Goal: Entertainment & Leisure: Consume media (video, audio)

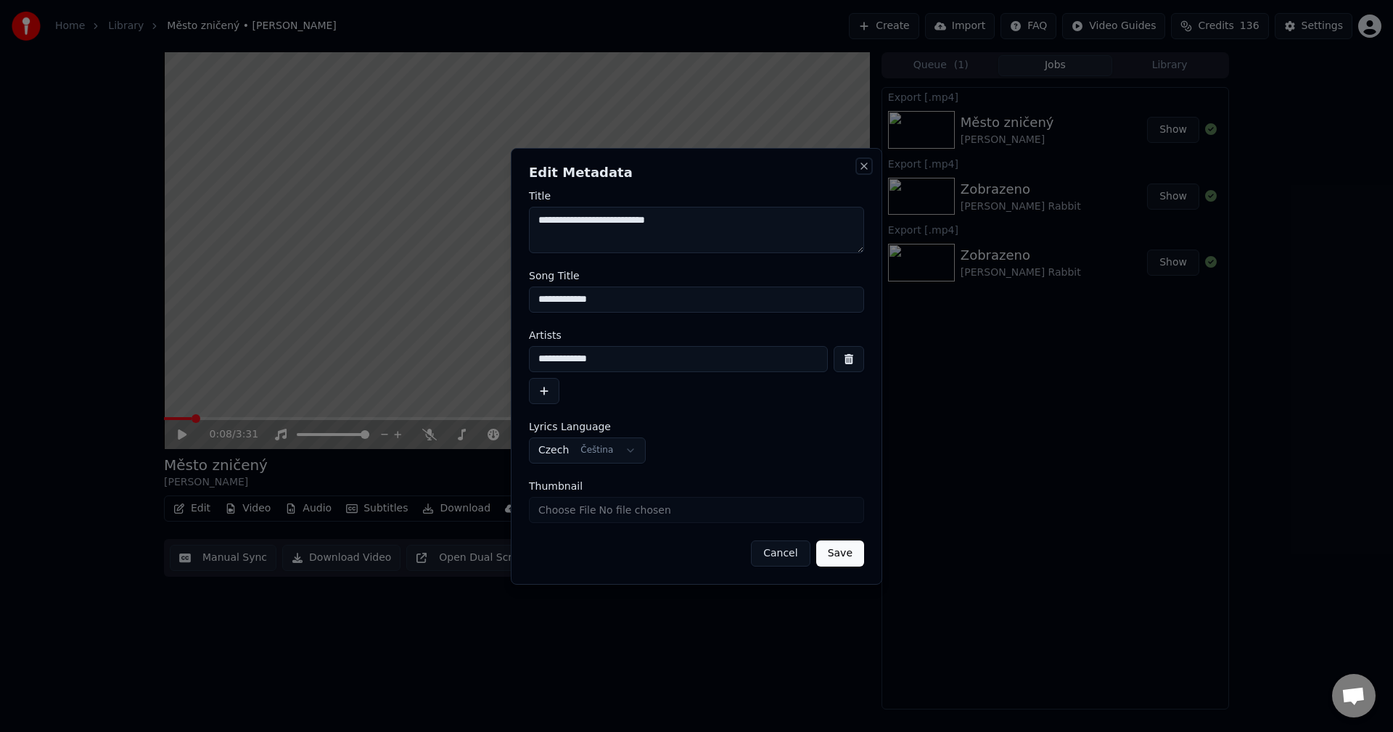
click at [865, 169] on button "Close" at bounding box center [864, 166] width 12 height 12
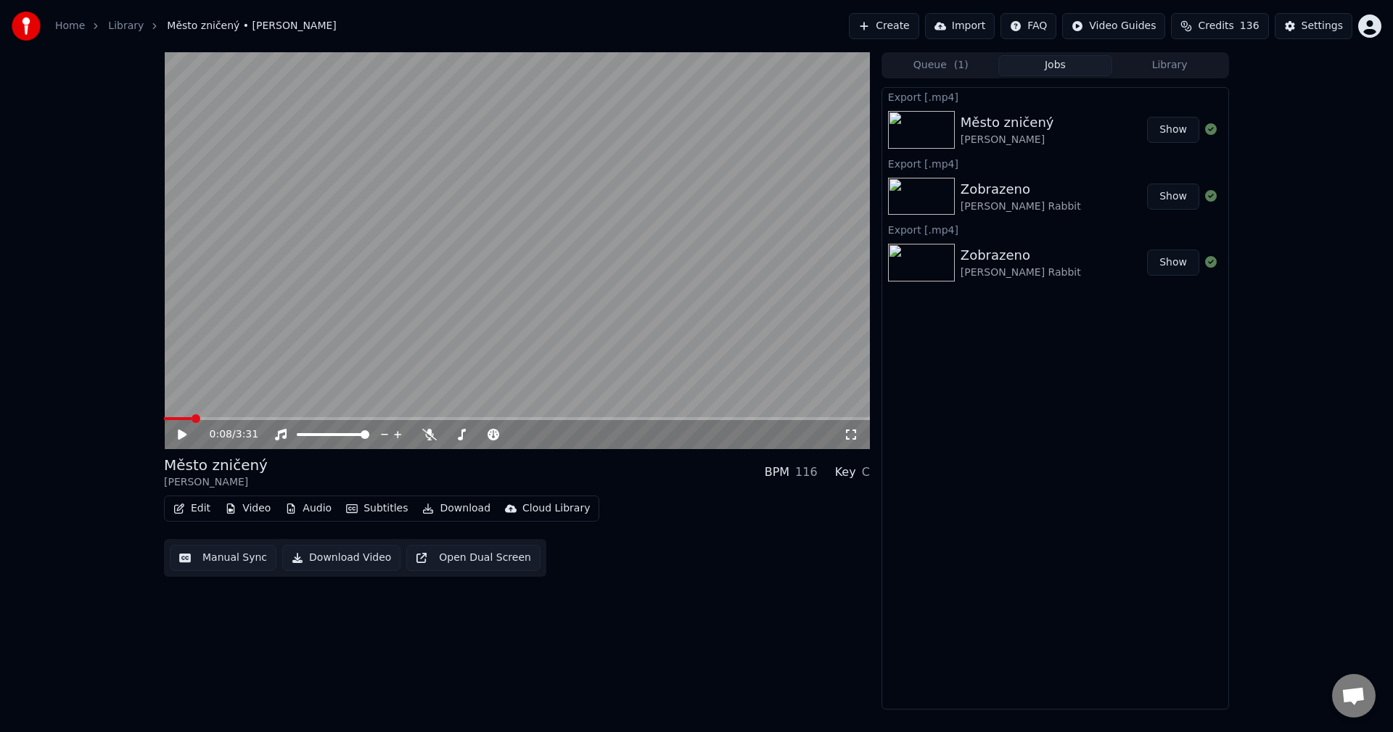
click at [255, 514] on button "Video" at bounding box center [247, 508] width 57 height 20
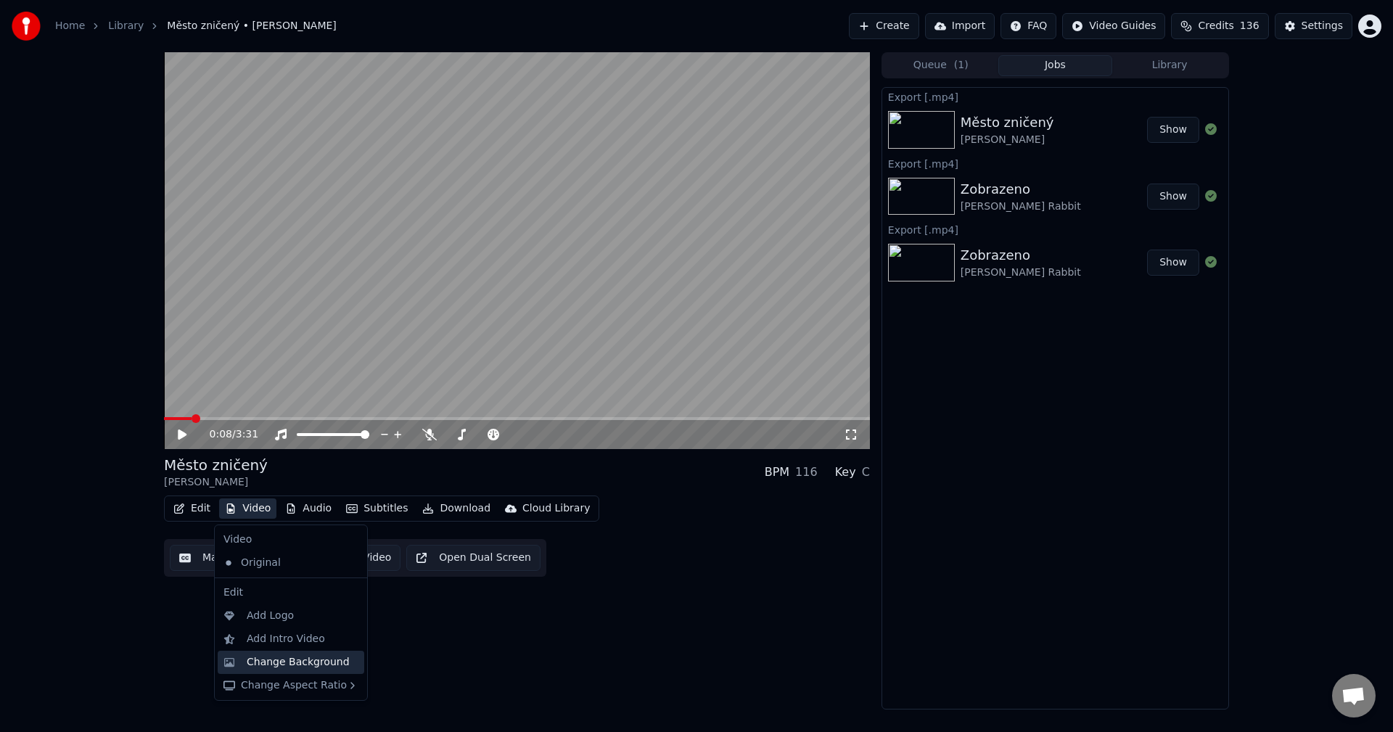
click at [285, 657] on div "Change Background" at bounding box center [298, 662] width 103 height 15
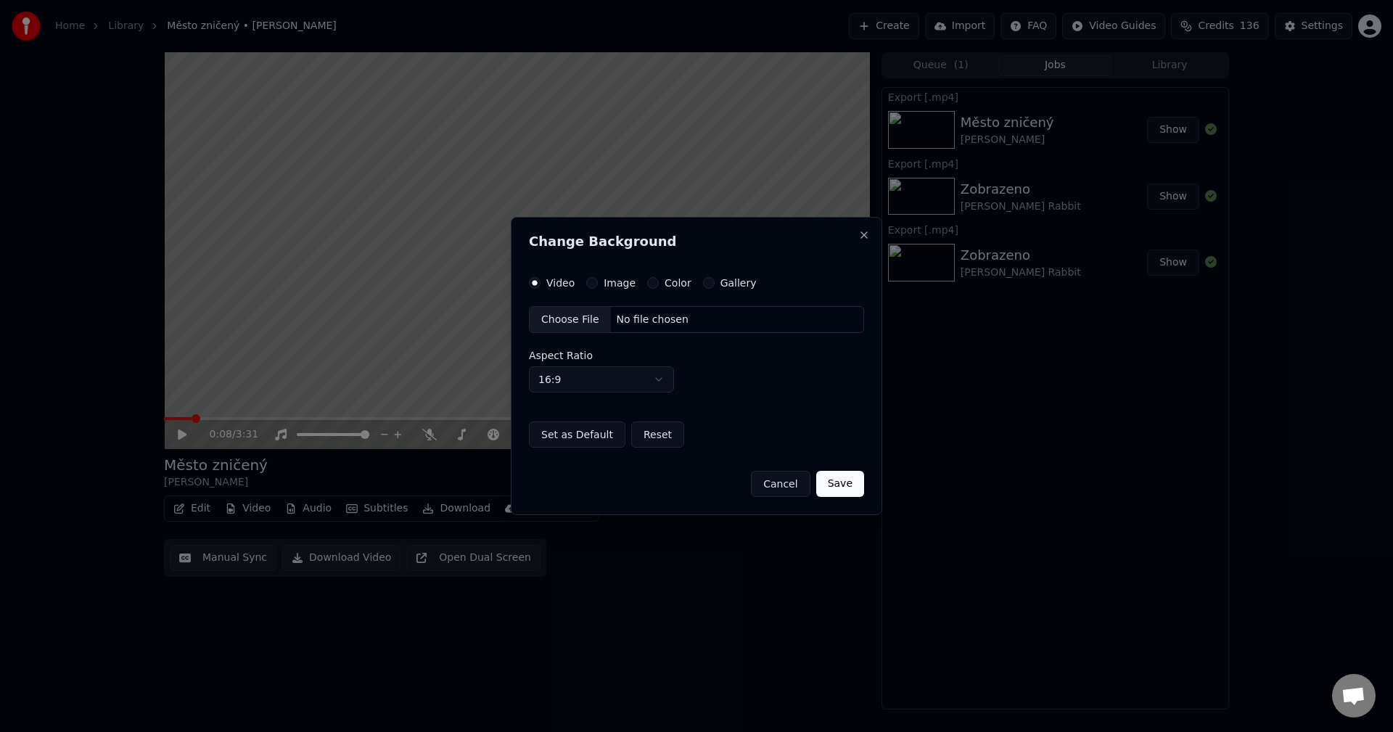
click at [609, 284] on label "Image" at bounding box center [620, 283] width 32 height 10
click at [598, 284] on button "Image" at bounding box center [592, 283] width 12 height 12
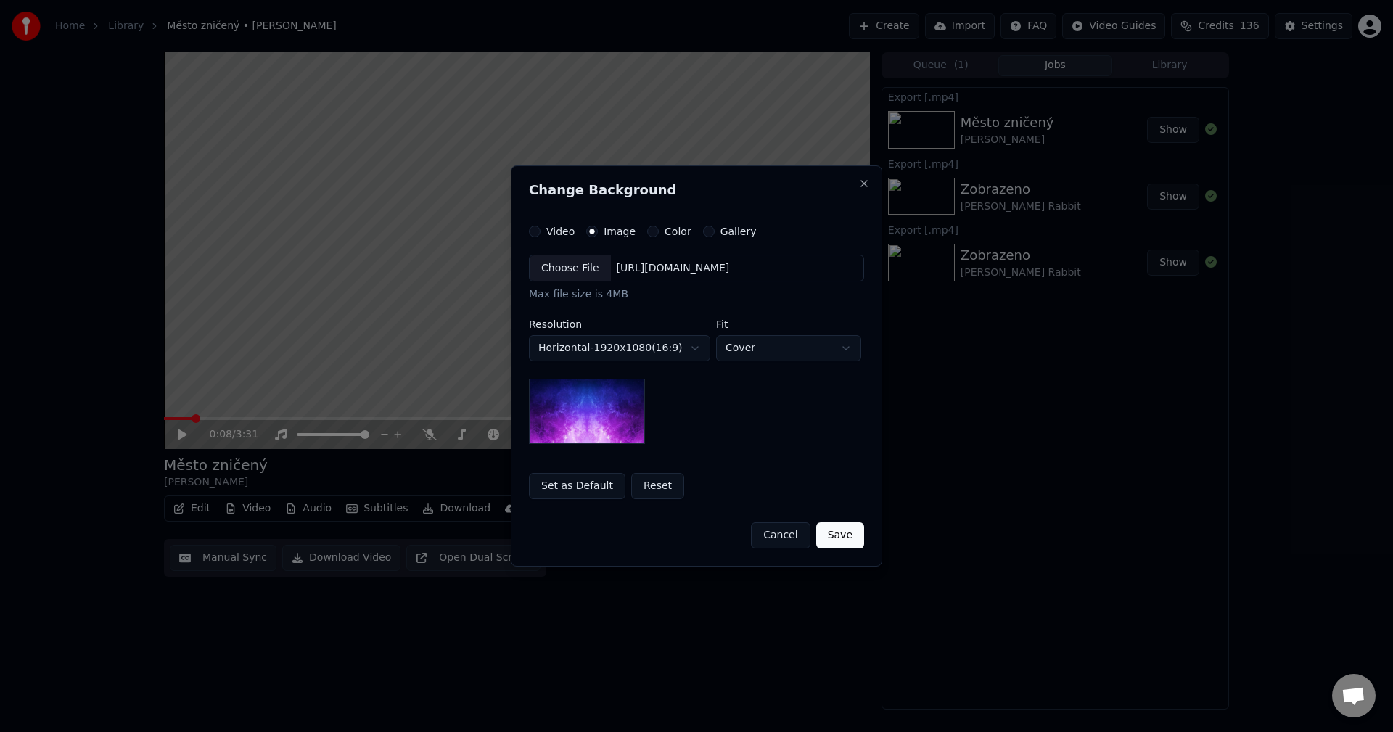
click at [673, 274] on div "[URL][DOMAIN_NAME]" at bounding box center [673, 268] width 125 height 15
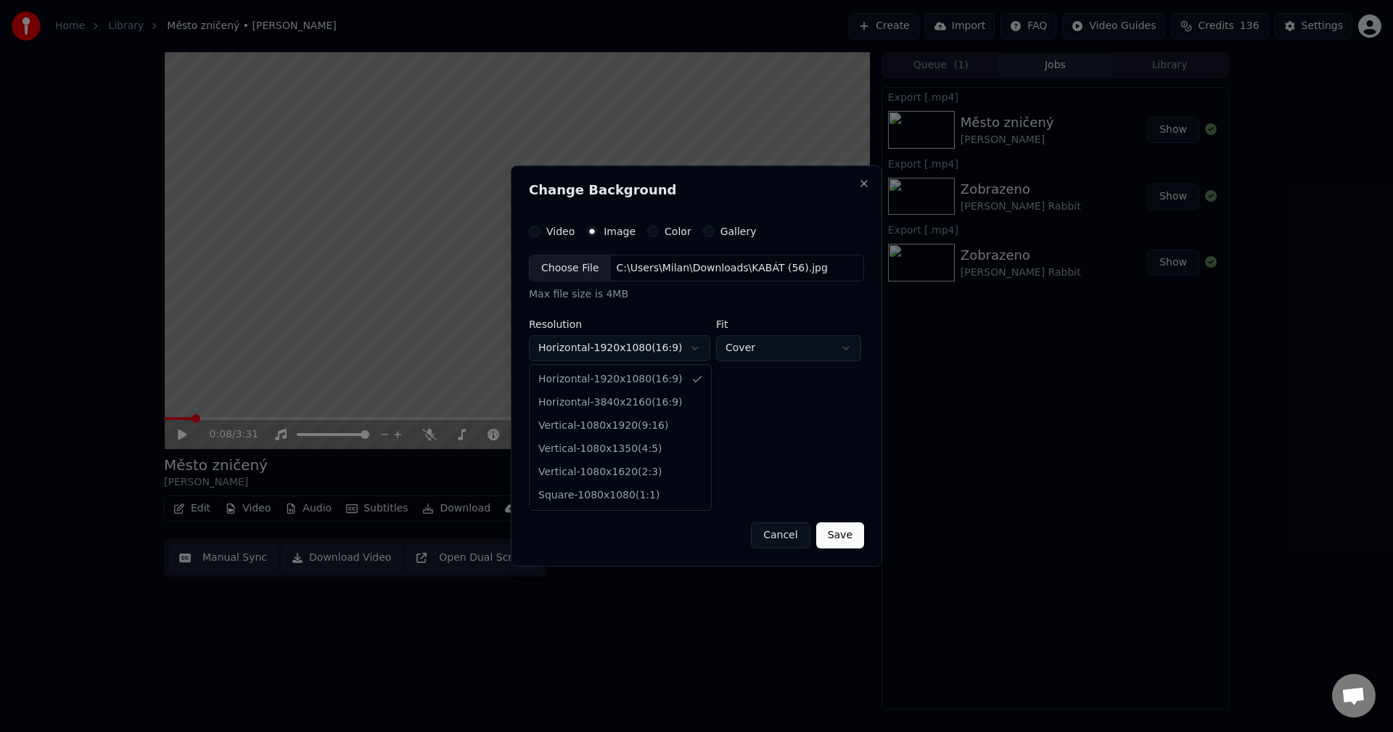
click at [612, 351] on body "**********" at bounding box center [696, 366] width 1393 height 732
select select "*********"
click at [839, 540] on button "Save" at bounding box center [840, 535] width 48 height 26
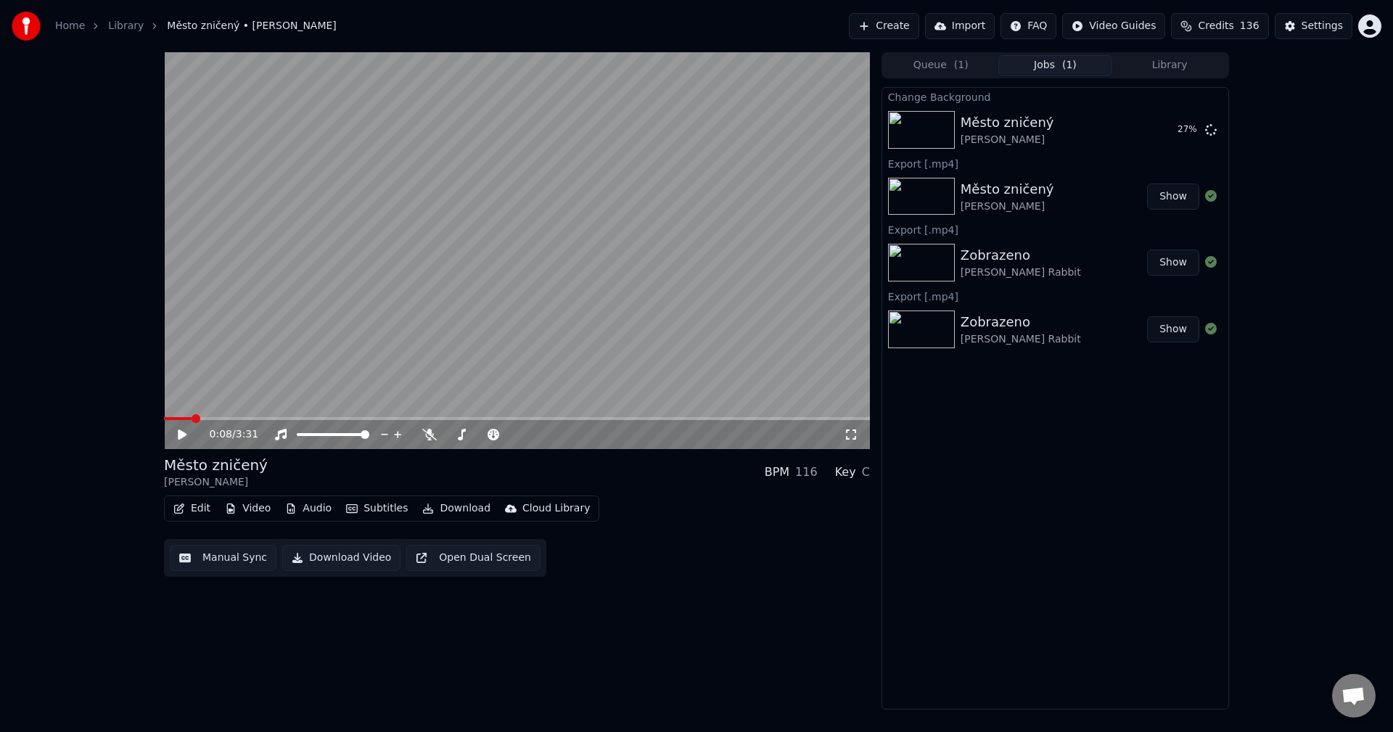
click at [182, 432] on icon at bounding box center [182, 435] width 9 height 10
click at [312, 515] on button "Audio" at bounding box center [308, 508] width 58 height 20
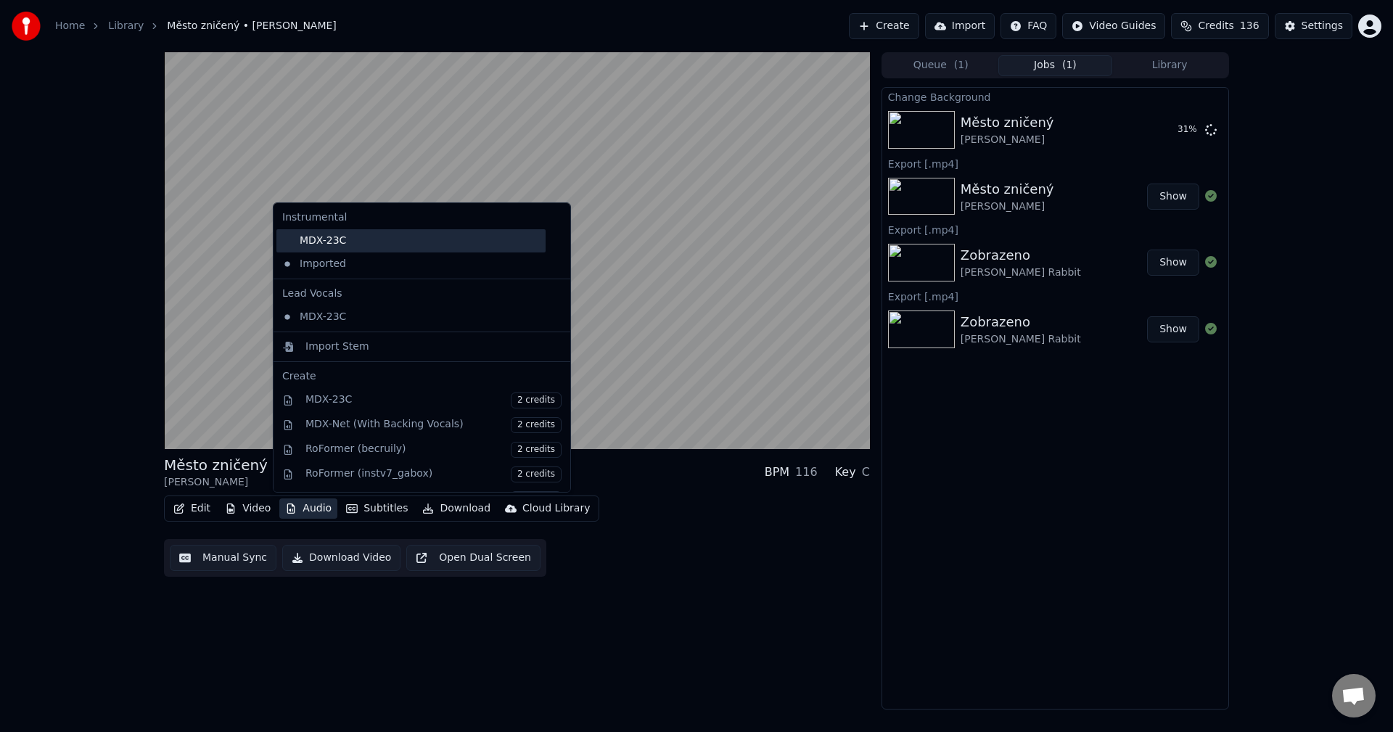
click at [342, 245] on div "MDX-23C" at bounding box center [410, 240] width 269 height 23
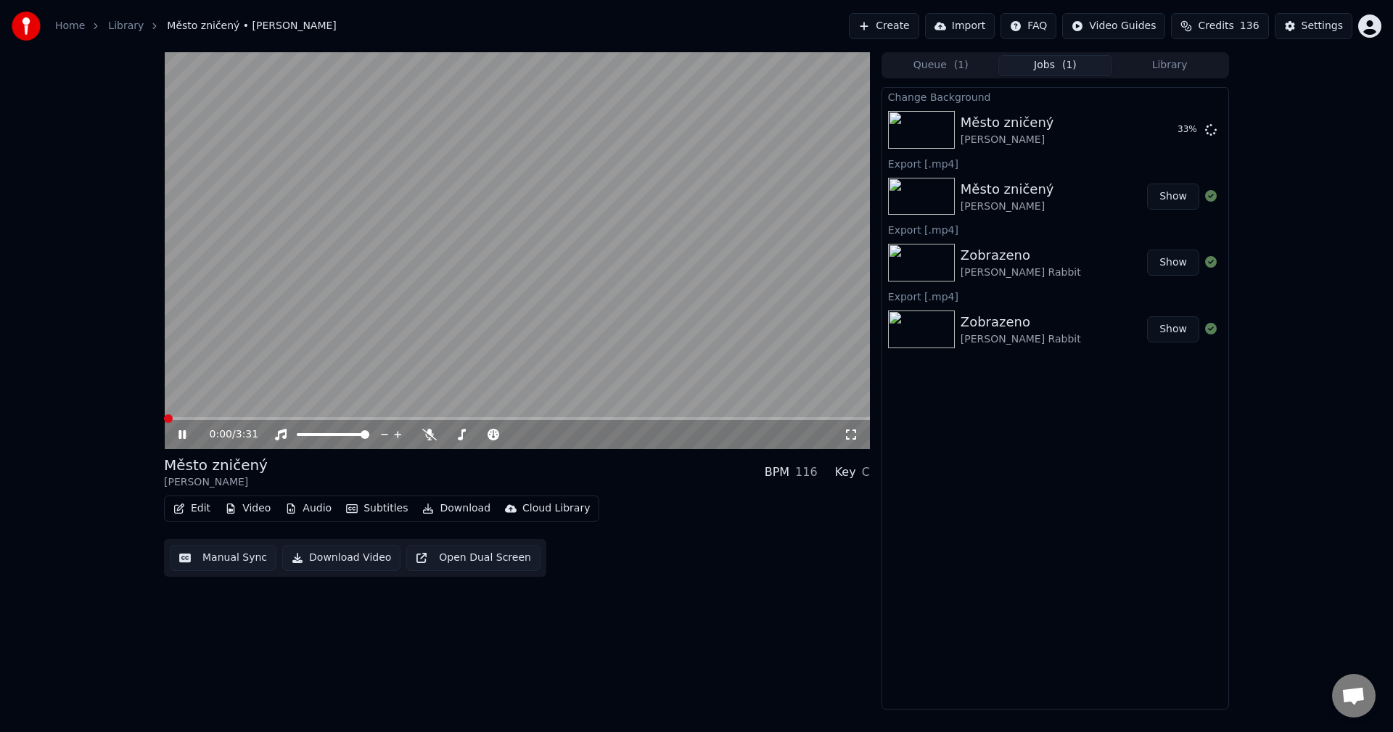
click at [224, 419] on span at bounding box center [517, 418] width 706 height 3
click at [182, 418] on span at bounding box center [194, 418] width 60 height 3
click at [186, 436] on icon at bounding box center [181, 434] width 7 height 9
click at [184, 436] on icon at bounding box center [182, 435] width 9 height 10
click at [342, 420] on span at bounding box center [517, 418] width 706 height 3
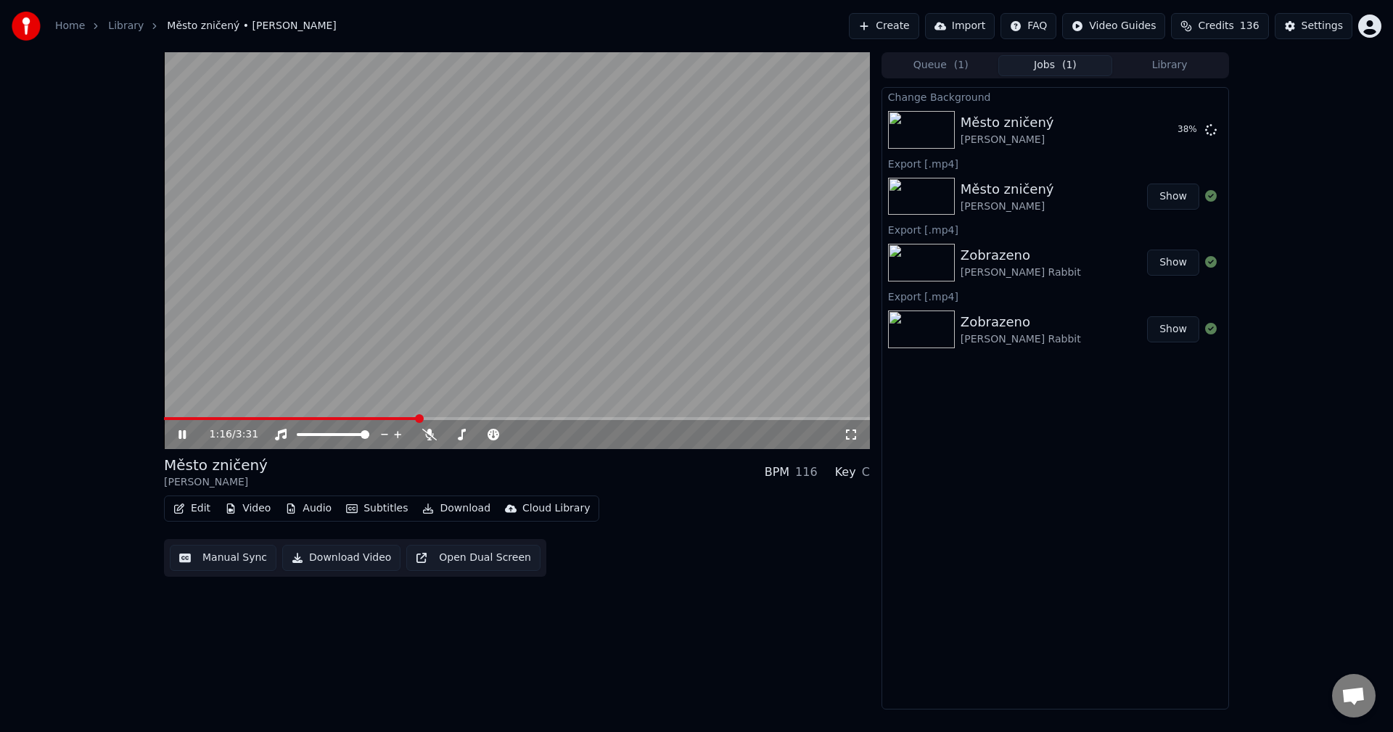
click at [419, 417] on span at bounding box center [517, 418] width 706 height 3
click at [506, 419] on span at bounding box center [517, 418] width 706 height 3
click at [553, 417] on span at bounding box center [517, 418] width 706 height 3
click at [619, 418] on span at bounding box center [517, 418] width 706 height 3
click at [682, 419] on span at bounding box center [517, 418] width 706 height 3
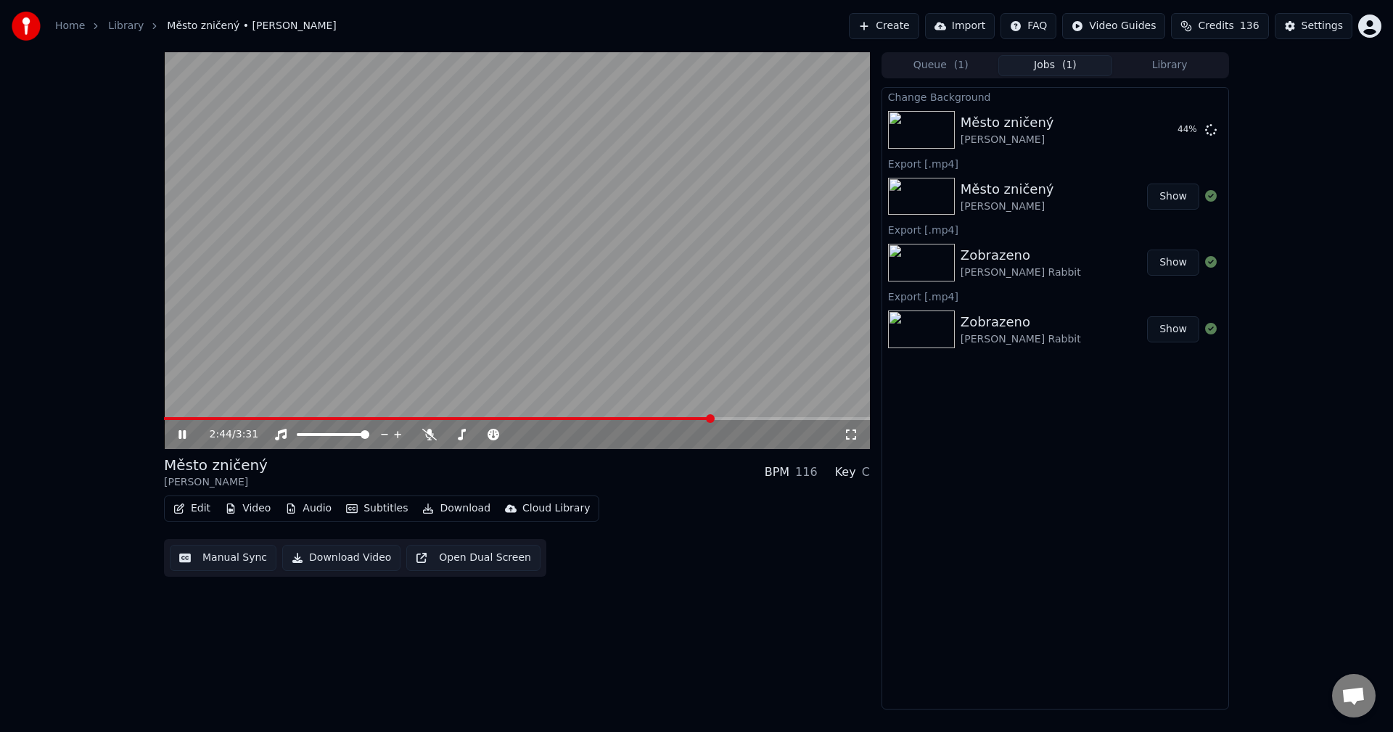
click at [713, 418] on span at bounding box center [517, 418] width 706 height 3
click at [752, 416] on video at bounding box center [517, 250] width 706 height 397
click at [758, 419] on span at bounding box center [517, 418] width 706 height 3
click at [188, 432] on icon at bounding box center [193, 435] width 34 height 12
click at [184, 434] on icon at bounding box center [181, 434] width 7 height 9
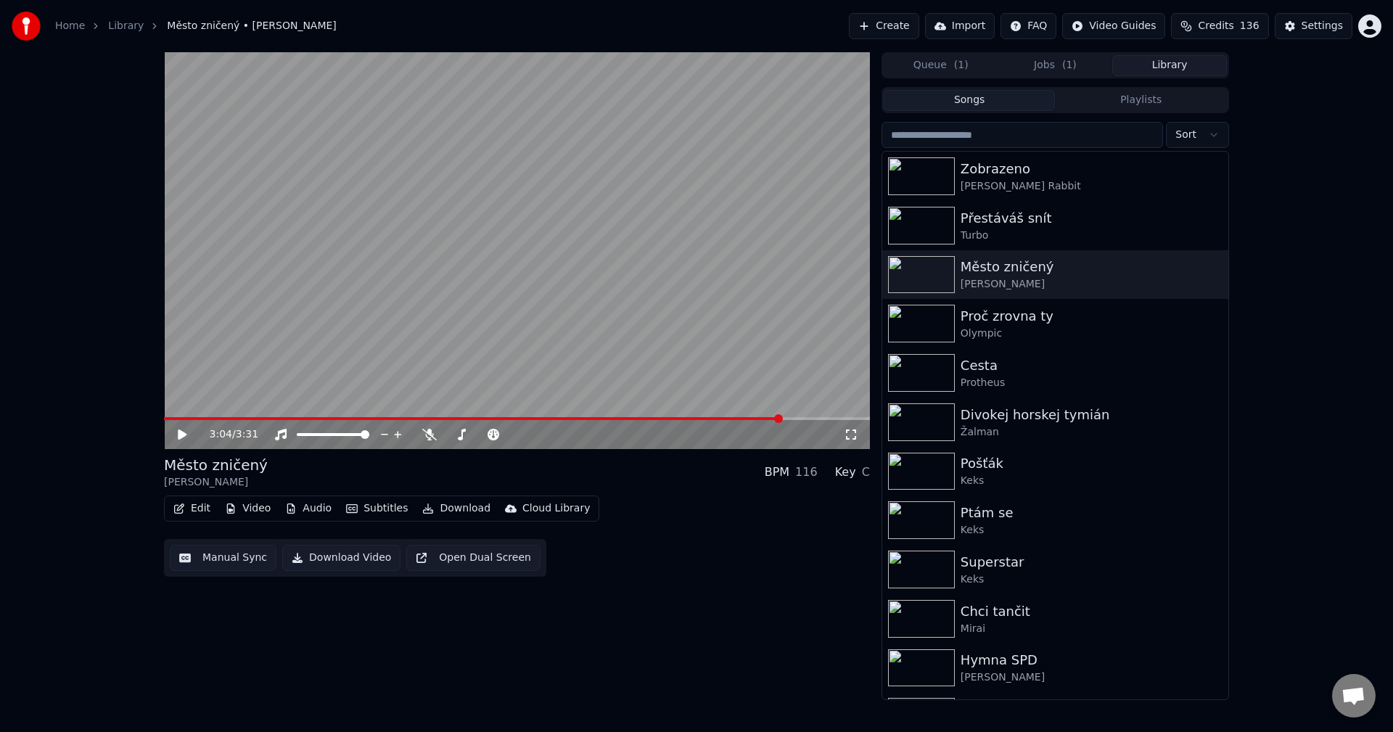
click at [1178, 63] on button "Library" at bounding box center [1169, 65] width 115 height 21
click at [1063, 185] on div "[PERSON_NAME] Rabbit" at bounding box center [1084, 186] width 247 height 15
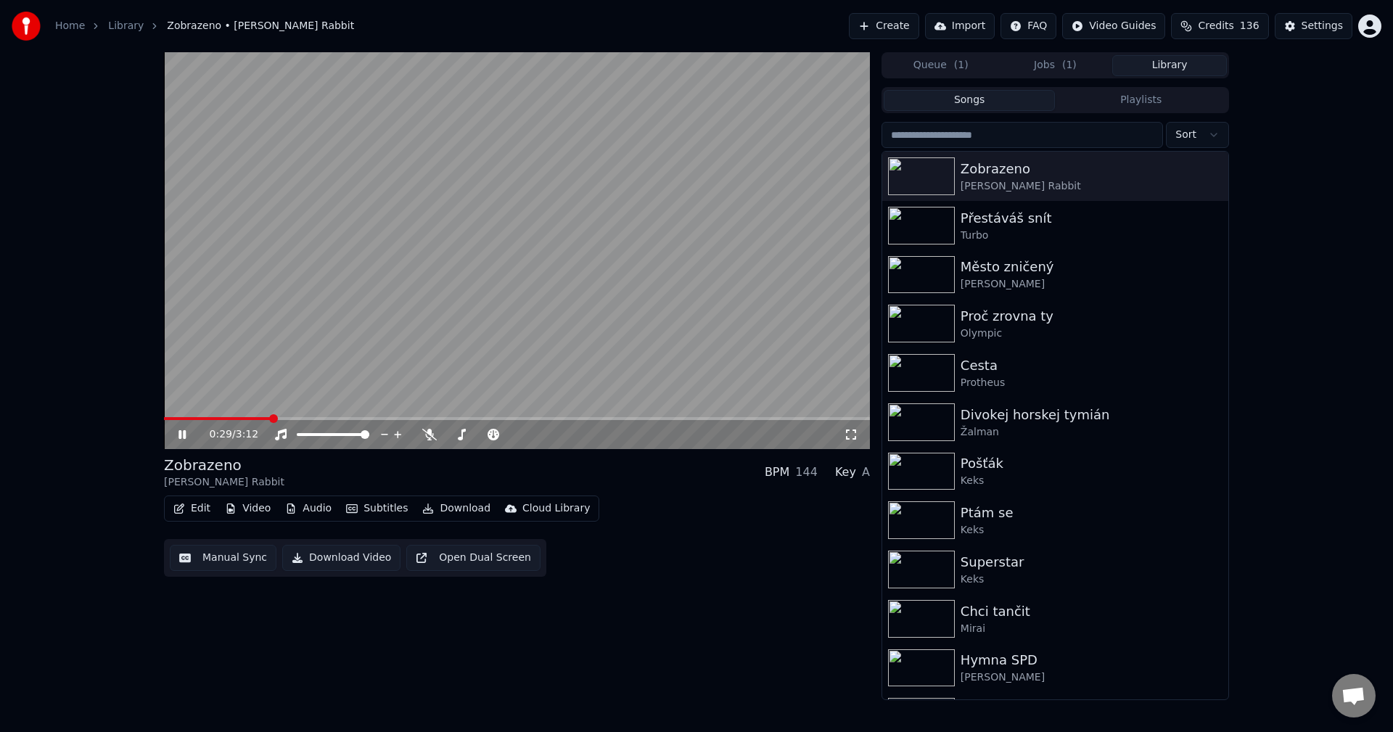
click at [269, 418] on span at bounding box center [517, 418] width 706 height 3
click at [340, 417] on span at bounding box center [517, 418] width 706 height 3
click at [406, 418] on span at bounding box center [517, 418] width 706 height 3
click at [1036, 218] on div "Přestáváš snít" at bounding box center [1084, 218] width 247 height 20
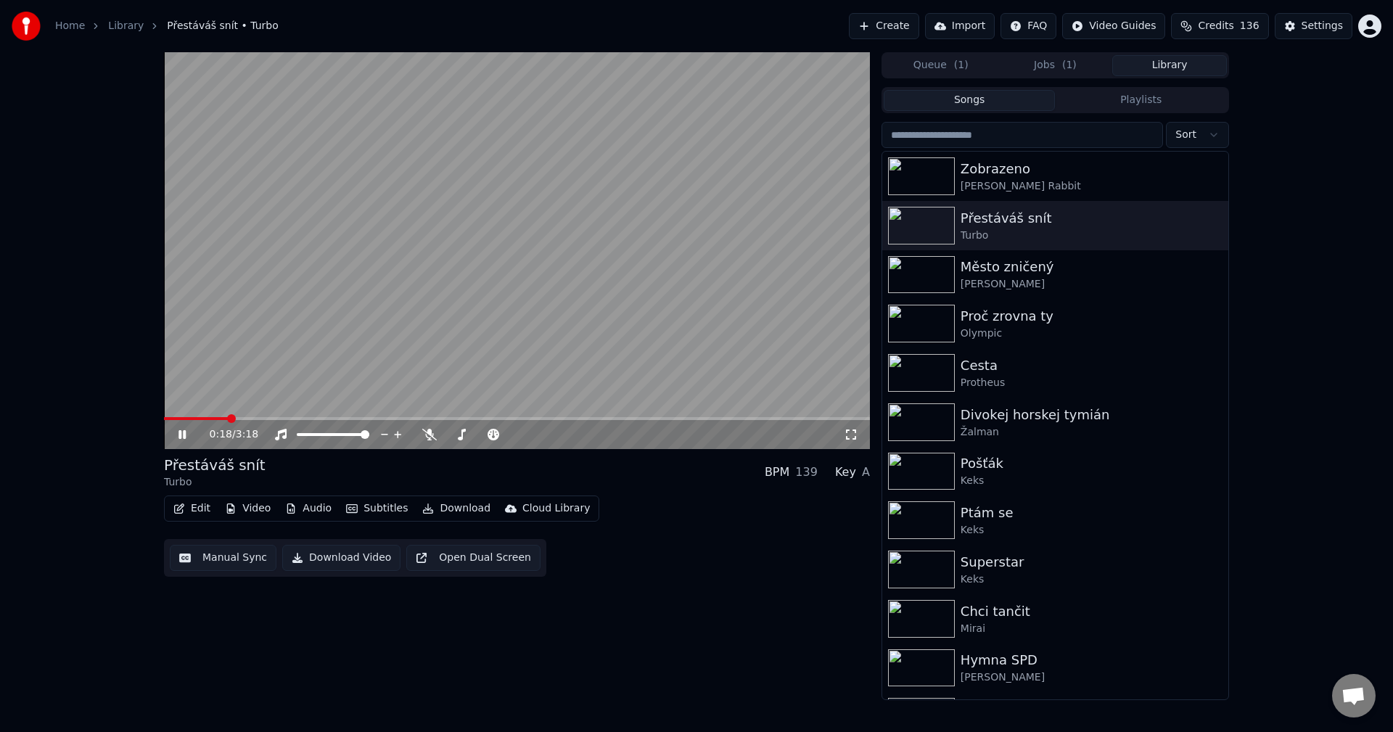
click at [226, 418] on span at bounding box center [517, 418] width 706 height 3
click at [322, 417] on span at bounding box center [517, 418] width 706 height 3
click at [424, 418] on span at bounding box center [517, 418] width 706 height 3
click at [522, 417] on span at bounding box center [517, 418] width 706 height 3
click at [178, 432] on icon at bounding box center [193, 435] width 34 height 12
